Goal: Find contact information: Find contact information

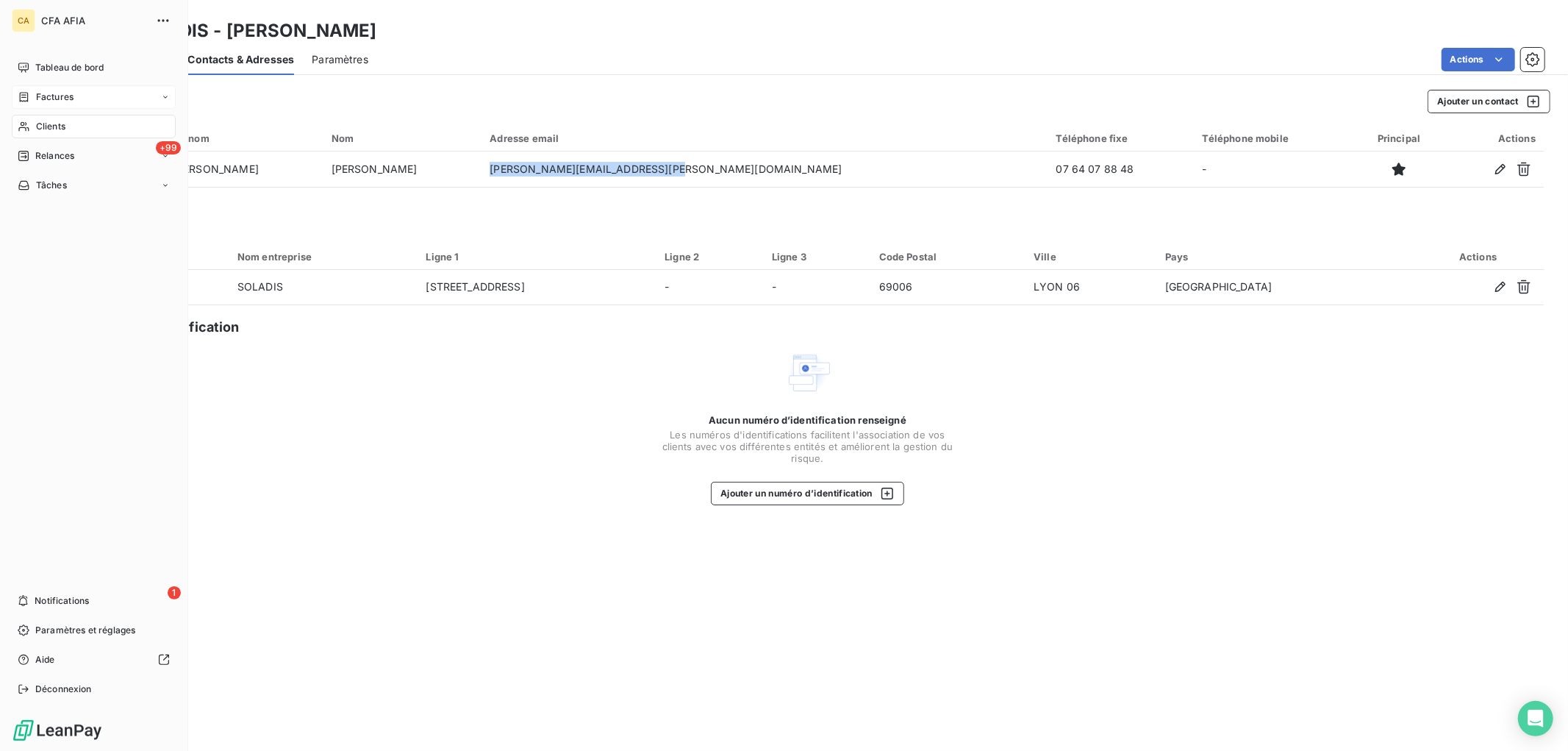
click at [59, 92] on span "Factures" at bounding box center [55, 96] width 37 height 14
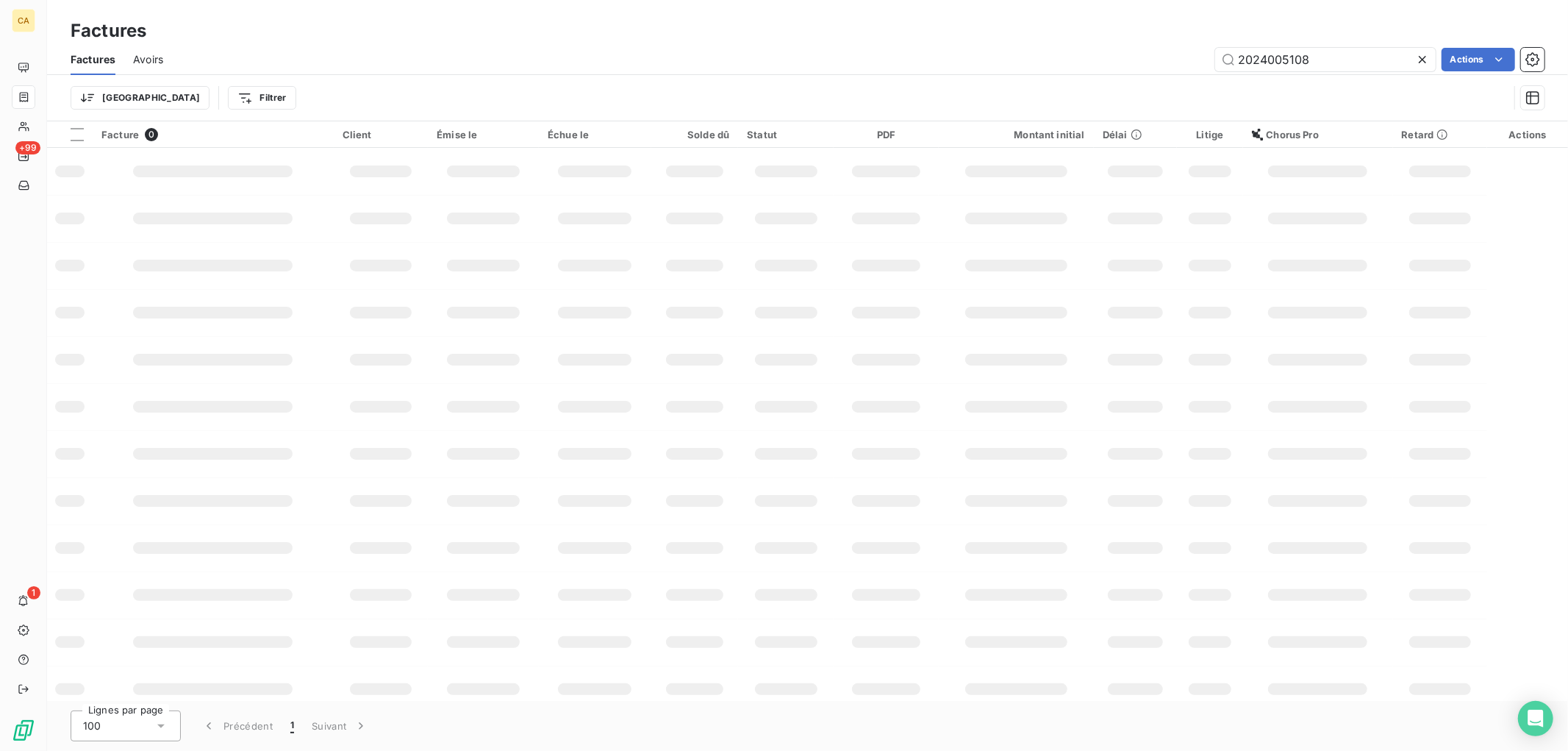
drag, startPoint x: 1333, startPoint y: 61, endPoint x: 1058, endPoint y: 39, distance: 275.9
click at [1058, 39] on div "Factures Factures Avoirs 2024005108 Actions Trier Filtrer" at bounding box center [807, 60] width 1521 height 121
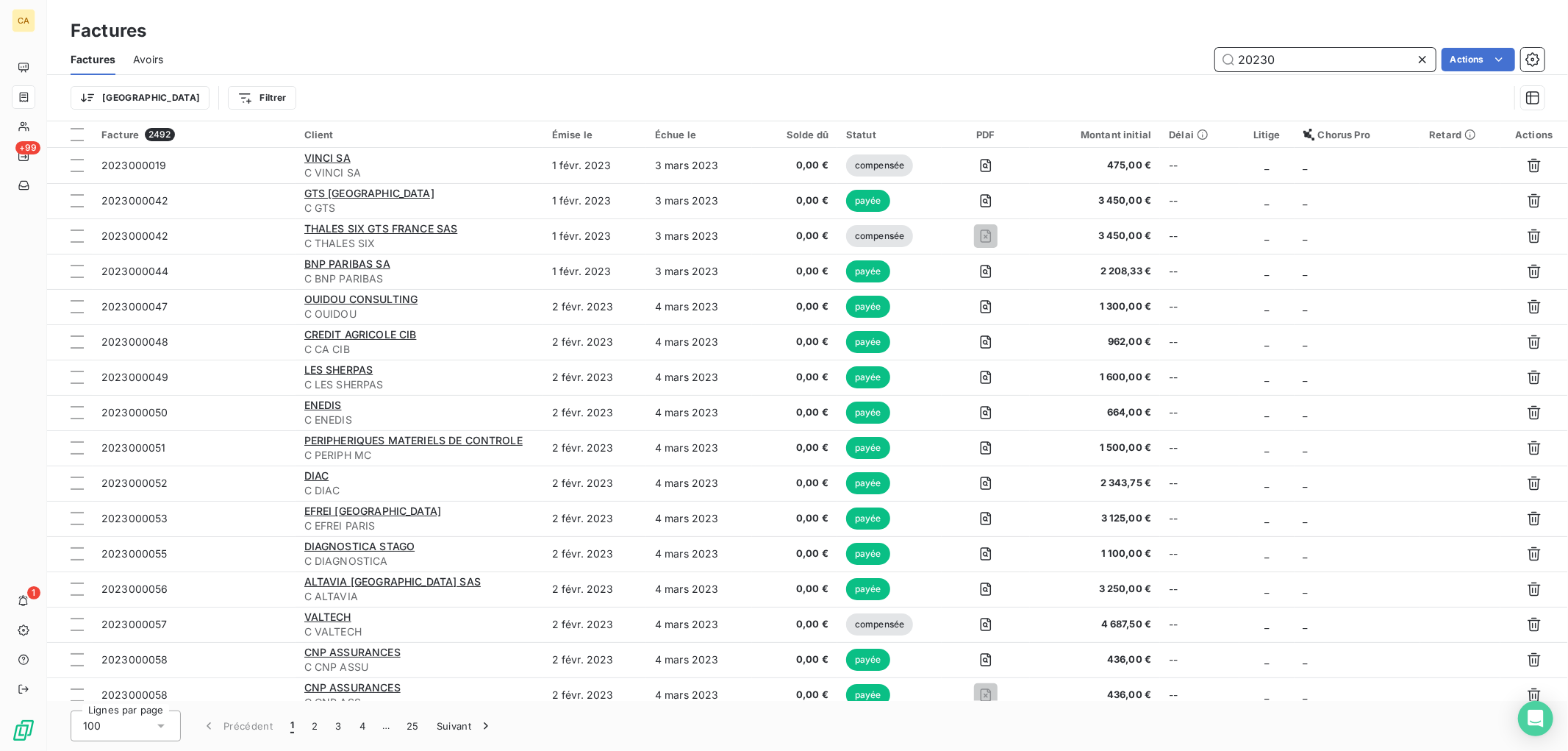
click at [1305, 54] on input "20230" at bounding box center [1325, 60] width 221 height 24
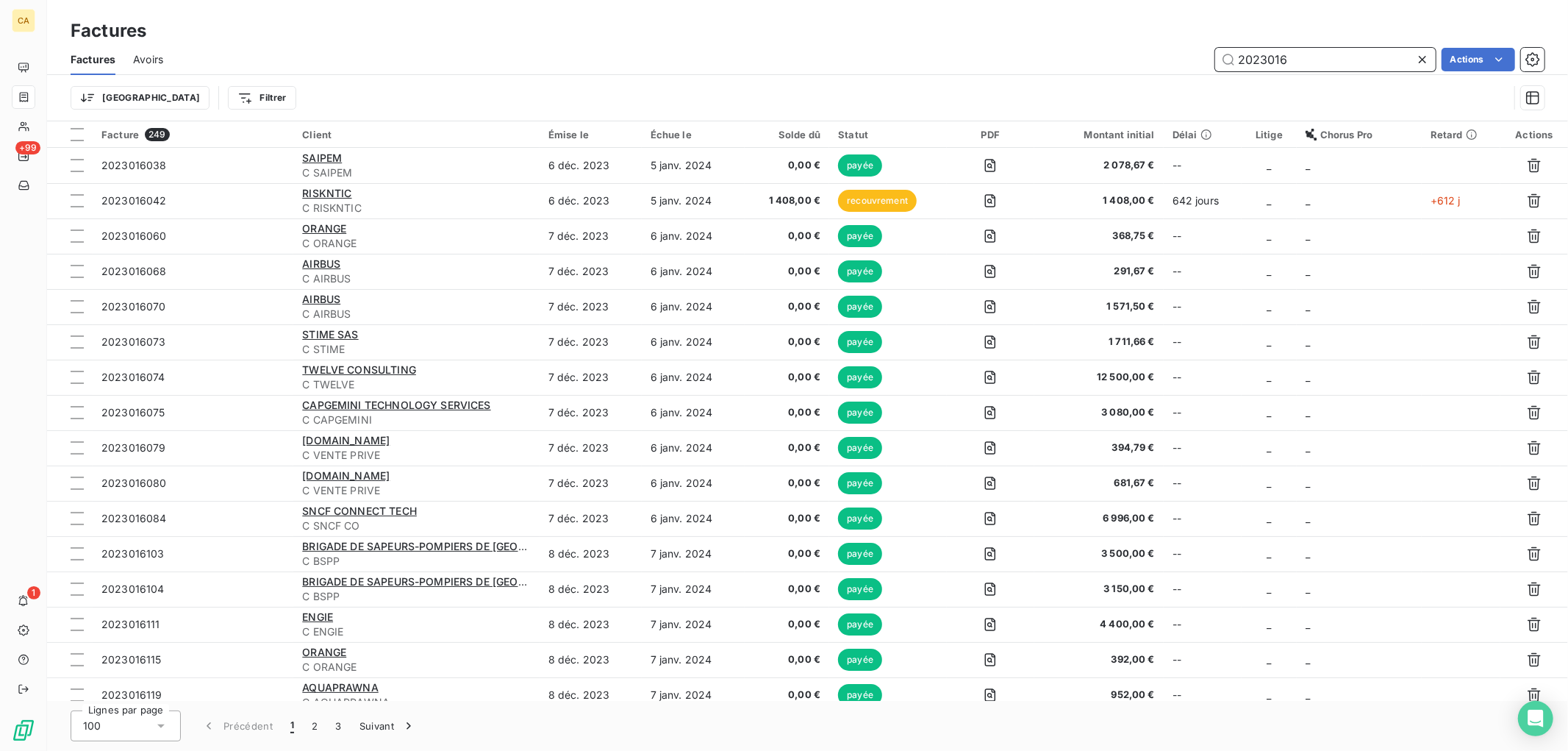
click at [1295, 59] on input "2023016" at bounding box center [1325, 60] width 221 height 24
type input "2023016271"
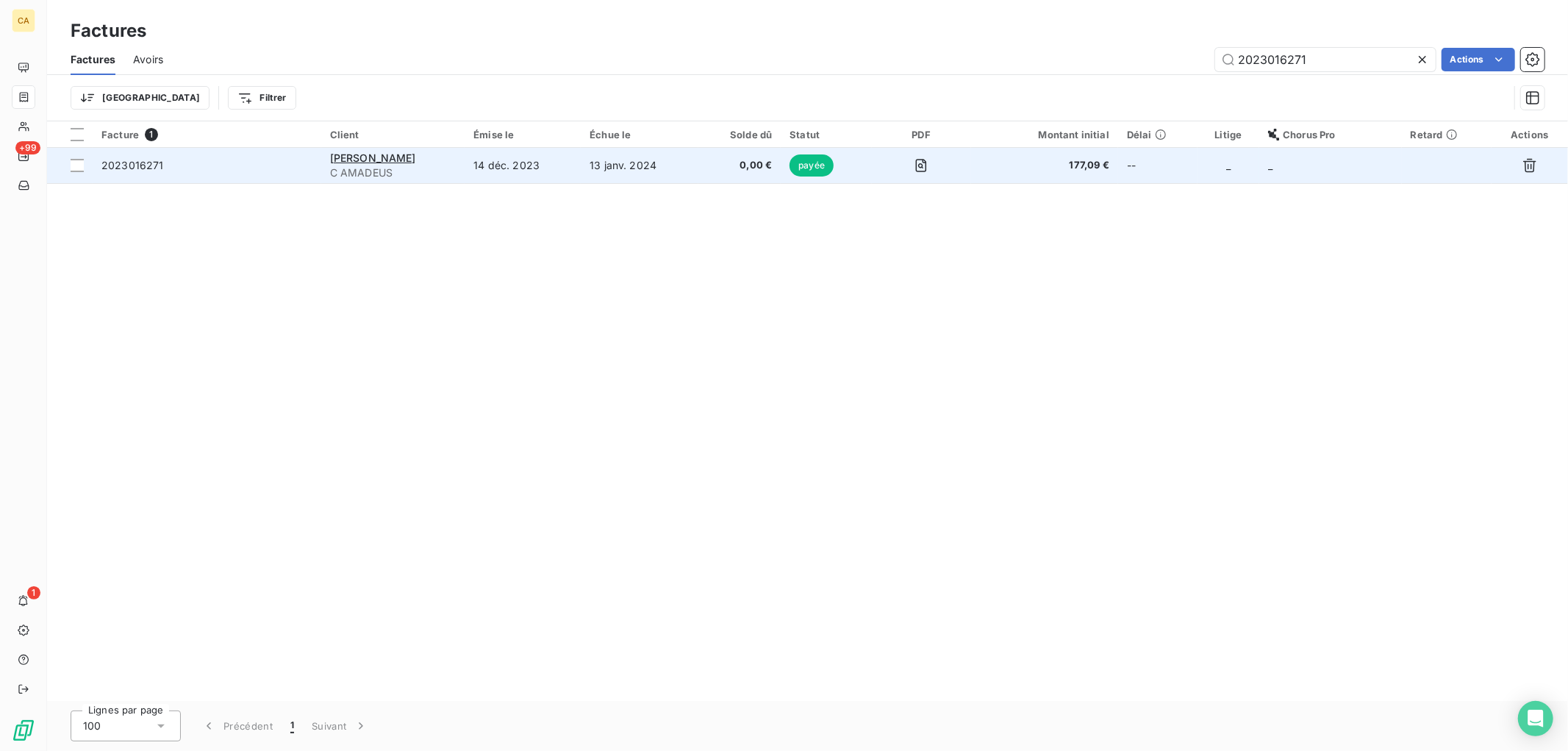
click at [682, 178] on td "13 janv. 2024" at bounding box center [639, 165] width 117 height 35
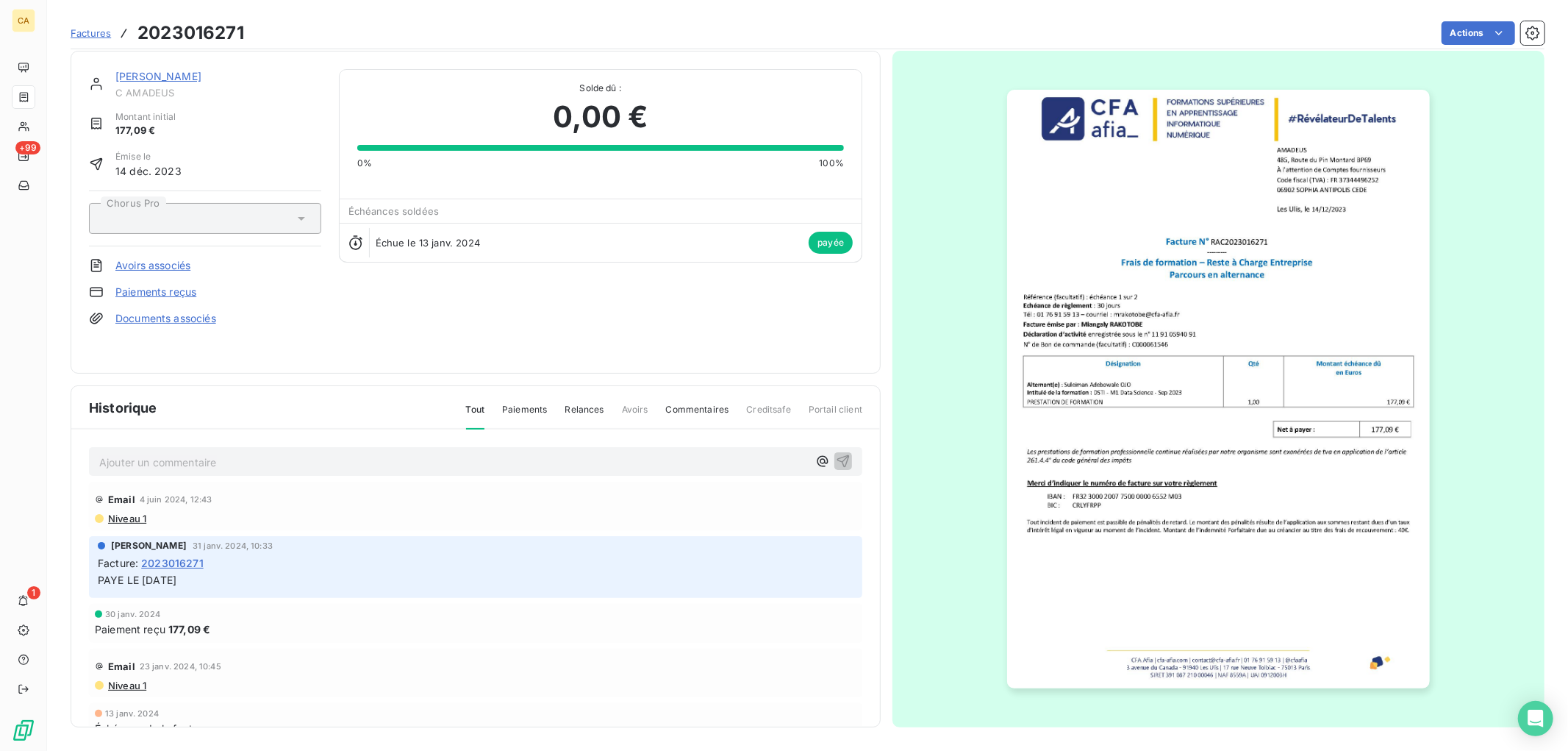
click at [172, 79] on link "[PERSON_NAME]" at bounding box center [158, 76] width 86 height 13
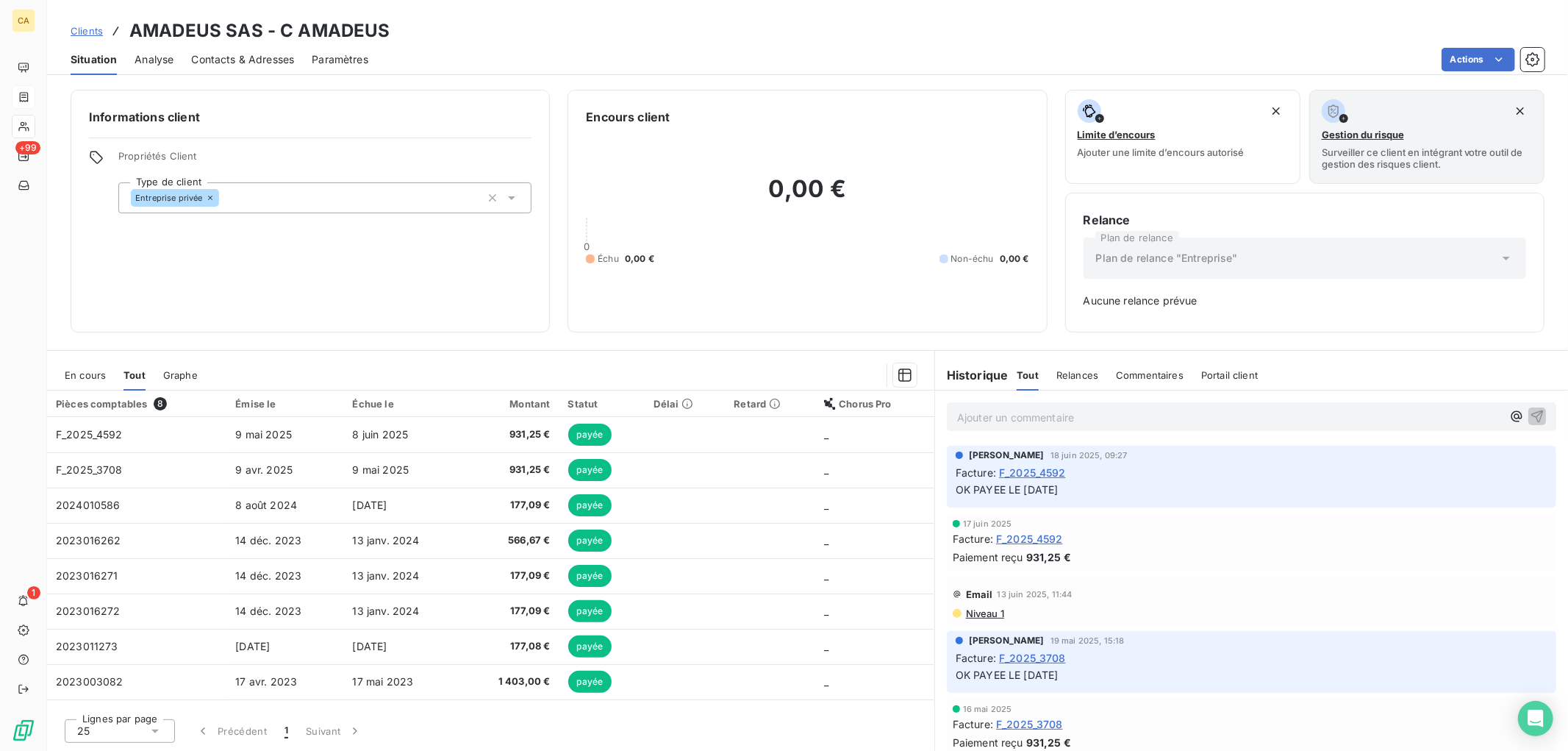
click at [228, 54] on span "Contacts & Adresses" at bounding box center [242, 59] width 103 height 15
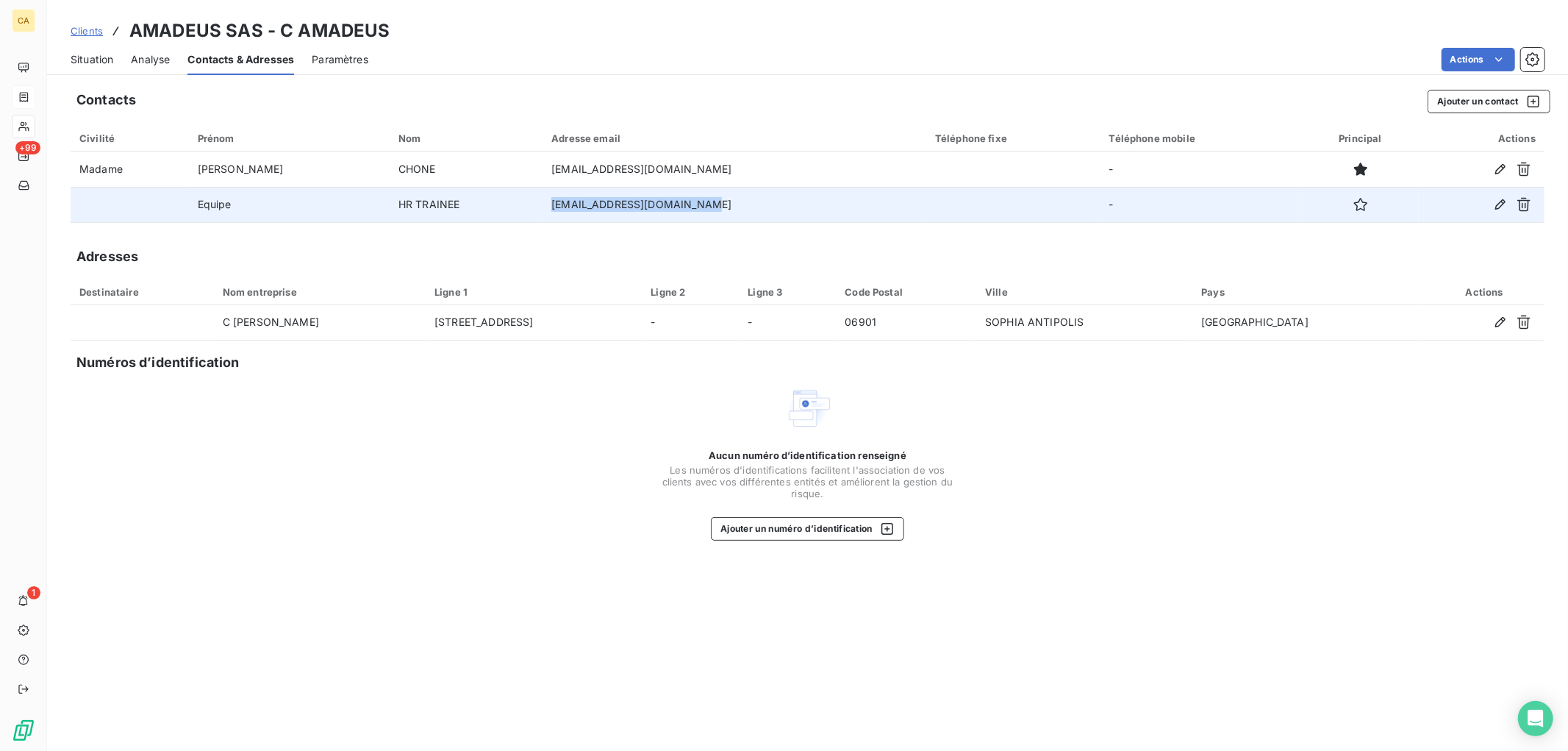
drag, startPoint x: 638, startPoint y: 205, endPoint x: 456, endPoint y: 217, distance: 182.4
click at [456, 217] on tr "Equipe HR TRAINEE [EMAIL_ADDRESS][DOMAIN_NAME] -" at bounding box center [807, 204] width 1473 height 35
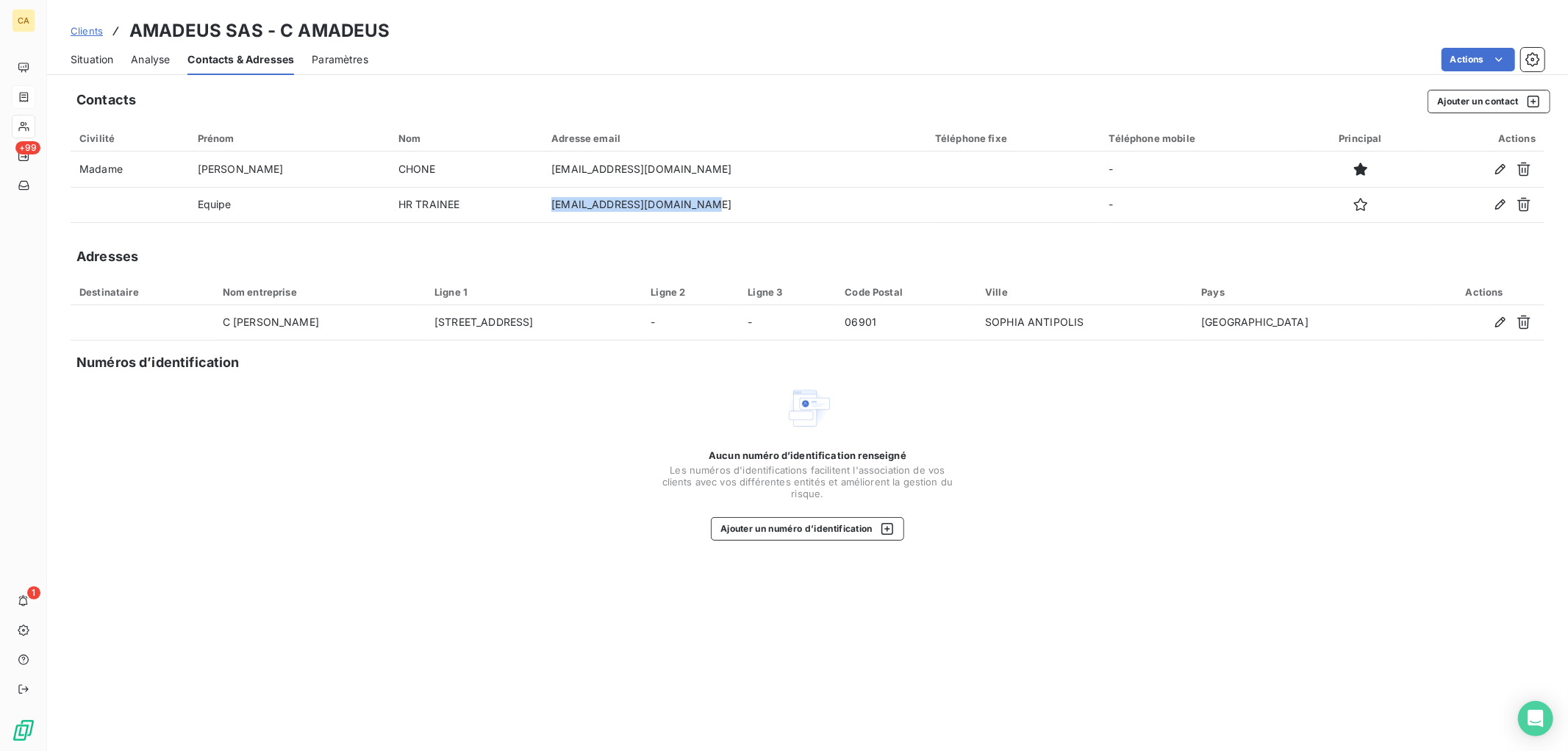
copy tr "[EMAIL_ADDRESS][DOMAIN_NAME]"
